Goal: Information Seeking & Learning: Learn about a topic

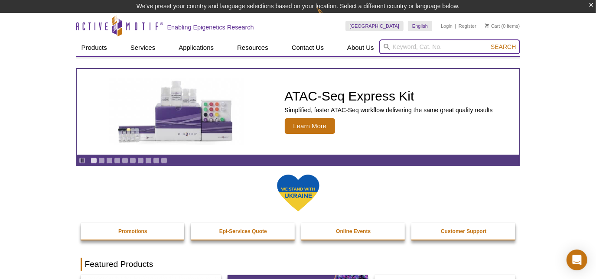
click at [393, 45] on input "search" at bounding box center [449, 46] width 141 height 15
type input "nextera"
click at [488, 43] on button "Search" at bounding box center [503, 47] width 30 height 8
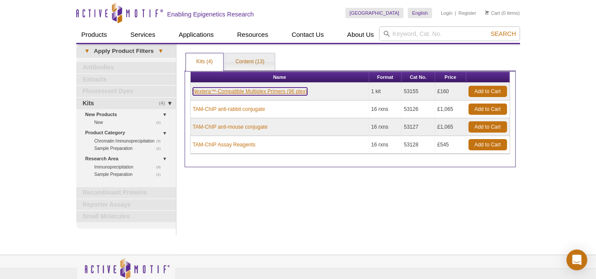
click at [222, 91] on link "Nextera™-Compatible Multiplex Primers (96 plex)" at bounding box center [250, 92] width 114 height 8
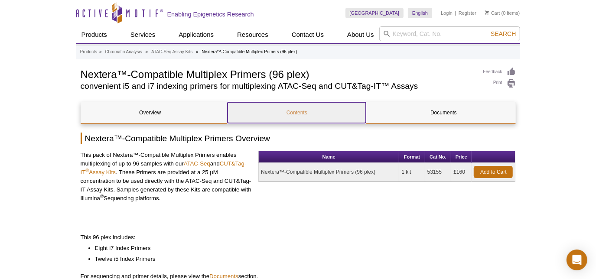
click at [302, 112] on link "Contents" at bounding box center [296, 112] width 138 height 21
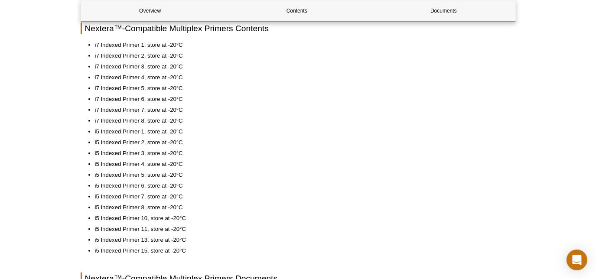
scroll to position [313, 0]
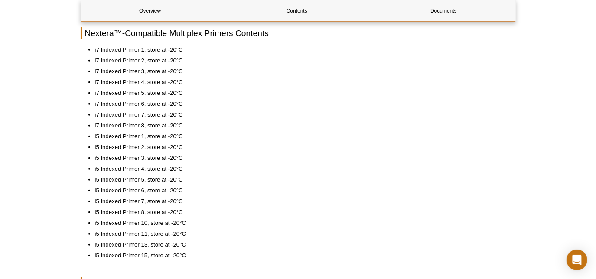
click at [201, 52] on li "i7 Indexed Primer 1, store at -20°C" at bounding box center [301, 49] width 412 height 9
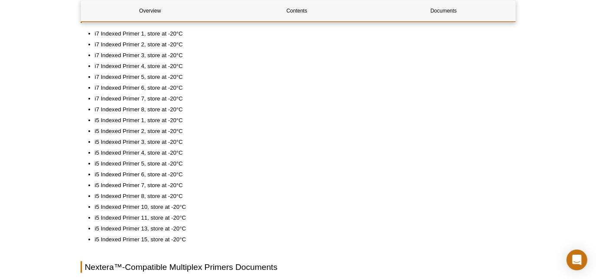
scroll to position [573, 0]
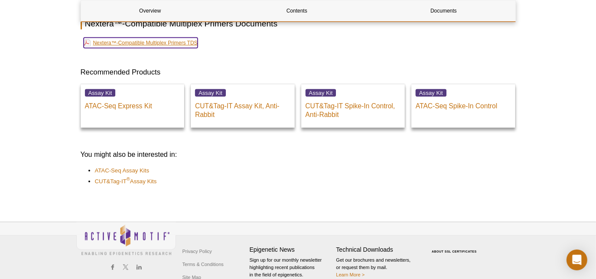
click at [182, 42] on link "Nextera™-Compatible Multiplex Primers TDS" at bounding box center [141, 43] width 114 height 10
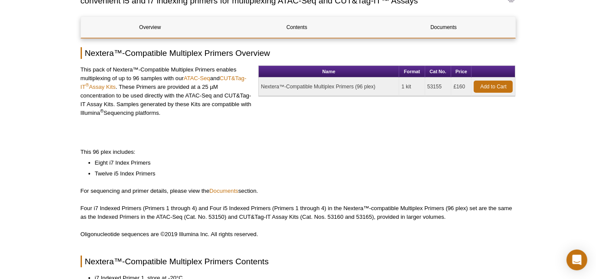
scroll to position [0, 0]
